Goal: Task Accomplishment & Management: Manage account settings

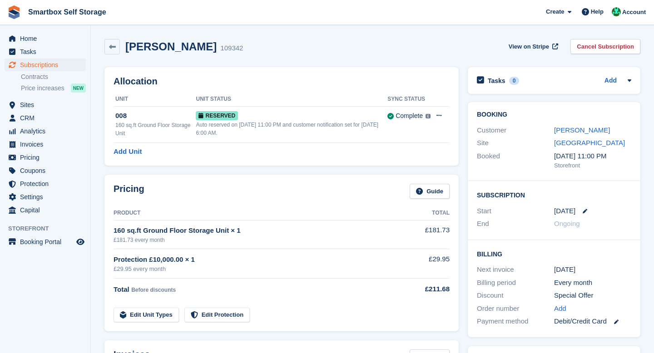
click at [351, 53] on div "Ella theodore 109342 View on Stripe Cancel Subscription" at bounding box center [372, 46] width 536 height 15
click at [569, 129] on link "Ella theodore" at bounding box center [582, 130] width 56 height 8
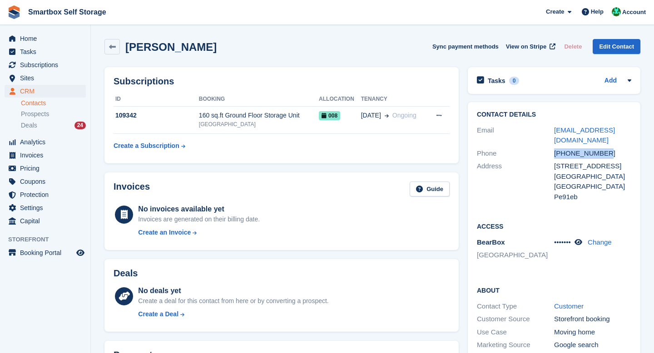
drag, startPoint x: 612, startPoint y: 146, endPoint x: 555, endPoint y: 144, distance: 57.2
click at [555, 148] on div "+447835539503" at bounding box center [592, 153] width 77 height 10
copy div "+447835539503"
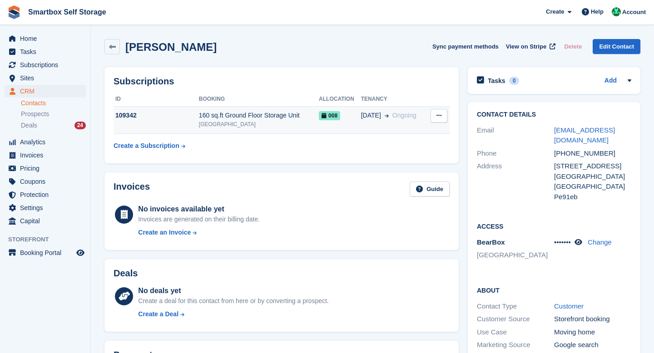
click at [306, 115] on div "160 sq.ft Ground Floor Storage Unit" at bounding box center [259, 116] width 120 height 10
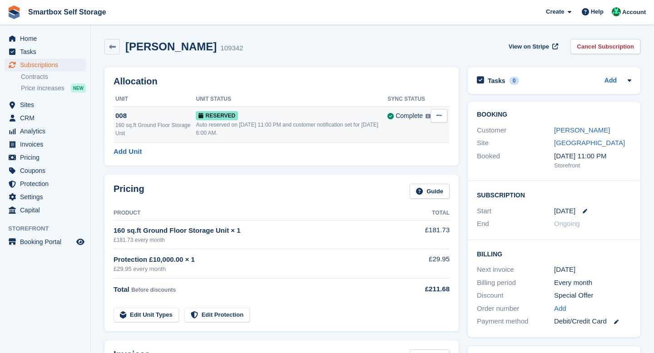
click at [173, 124] on div "160 sq.ft Ground Floor Storage Unit" at bounding box center [155, 129] width 80 height 16
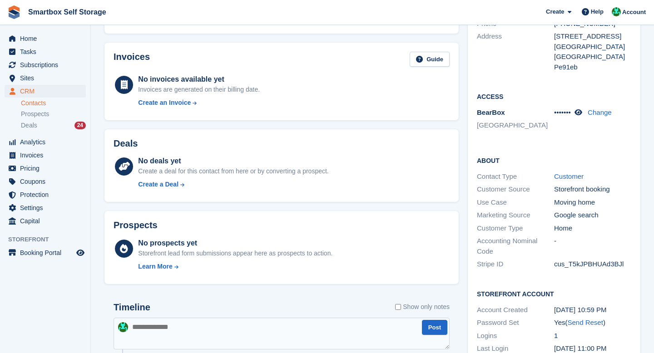
scroll to position [286, 0]
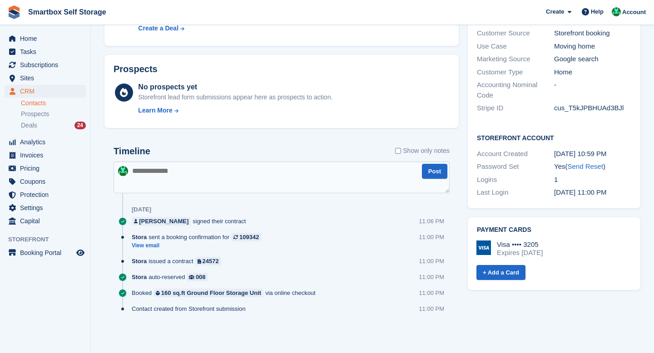
click at [218, 170] on textarea at bounding box center [281, 178] width 336 height 32
type textarea "**********"
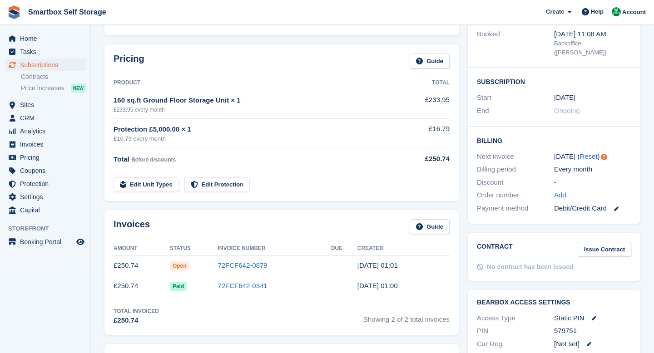
scroll to position [123, 0]
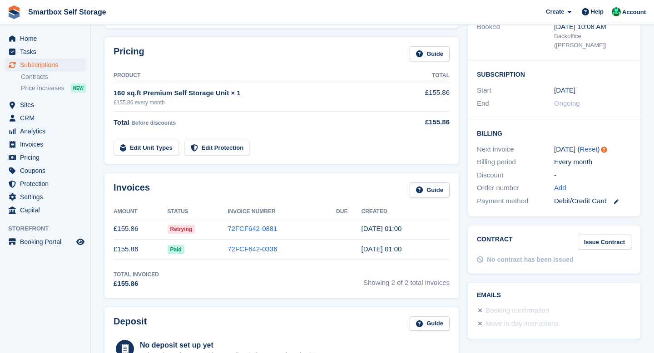
scroll to position [125, 0]
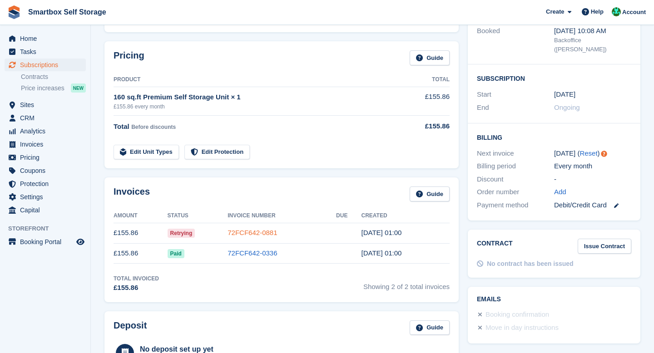
click at [268, 232] on link "72FCF642-0881" at bounding box center [251, 233] width 49 height 8
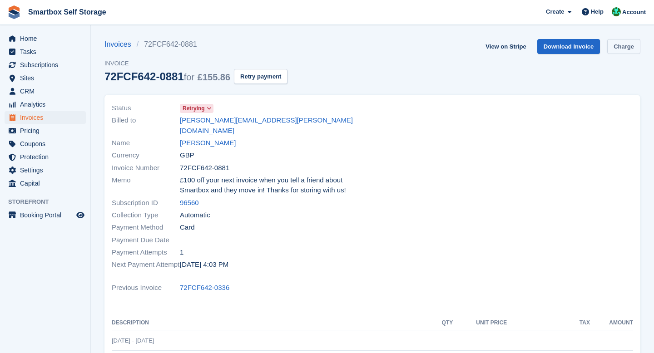
click at [612, 48] on link "Charge" at bounding box center [623, 46] width 33 height 15
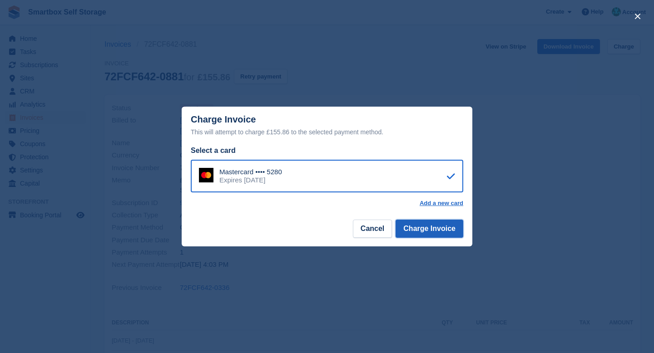
click at [435, 229] on button "Charge Invoice" at bounding box center [429, 229] width 68 height 18
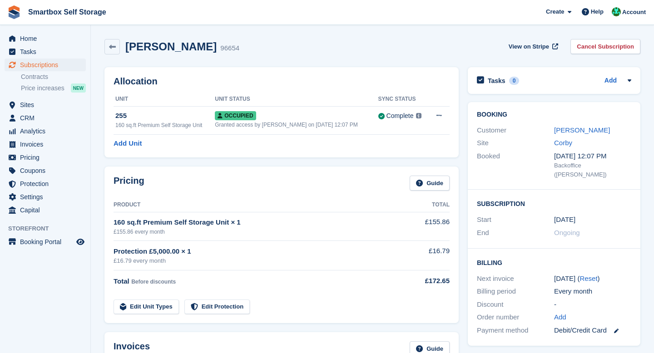
scroll to position [271, 0]
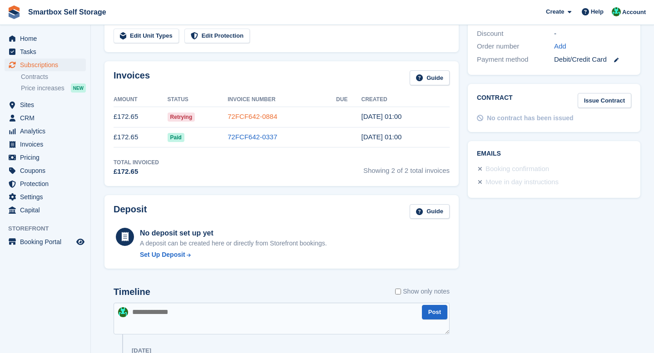
click at [262, 117] on link "72FCF642-0884" at bounding box center [251, 117] width 49 height 8
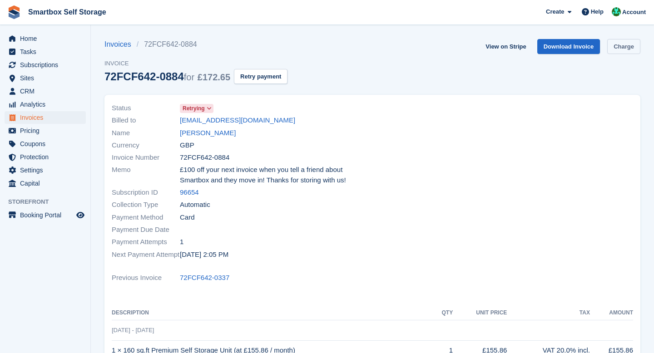
click at [620, 48] on link "Charge" at bounding box center [623, 46] width 33 height 15
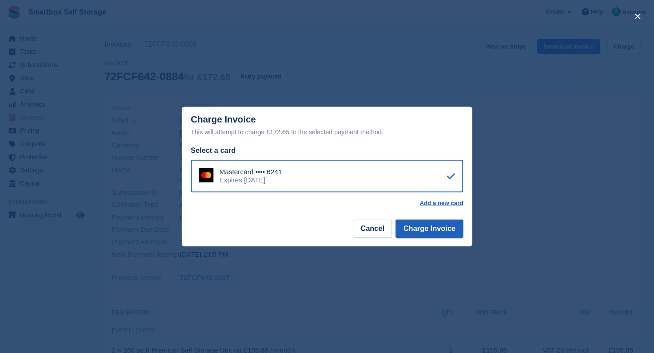
click at [412, 228] on button "Charge Invoice" at bounding box center [429, 229] width 68 height 18
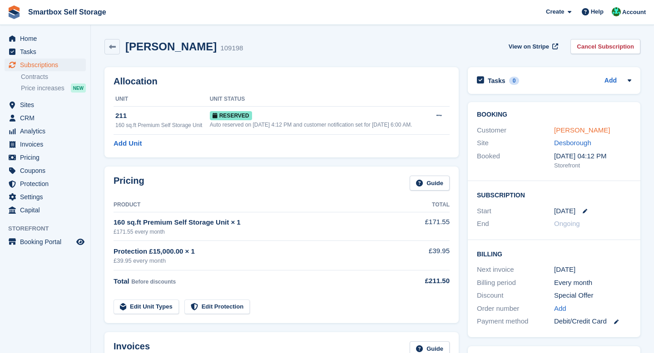
click at [559, 132] on link "[PERSON_NAME]" at bounding box center [582, 130] width 56 height 8
